Goal: Navigation & Orientation: Find specific page/section

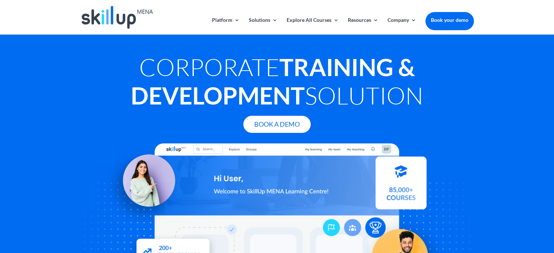
click at [450, 122] on div "Book A Demo" at bounding box center [276, 124] width 393 height 17
